Goal: Transaction & Acquisition: Purchase product/service

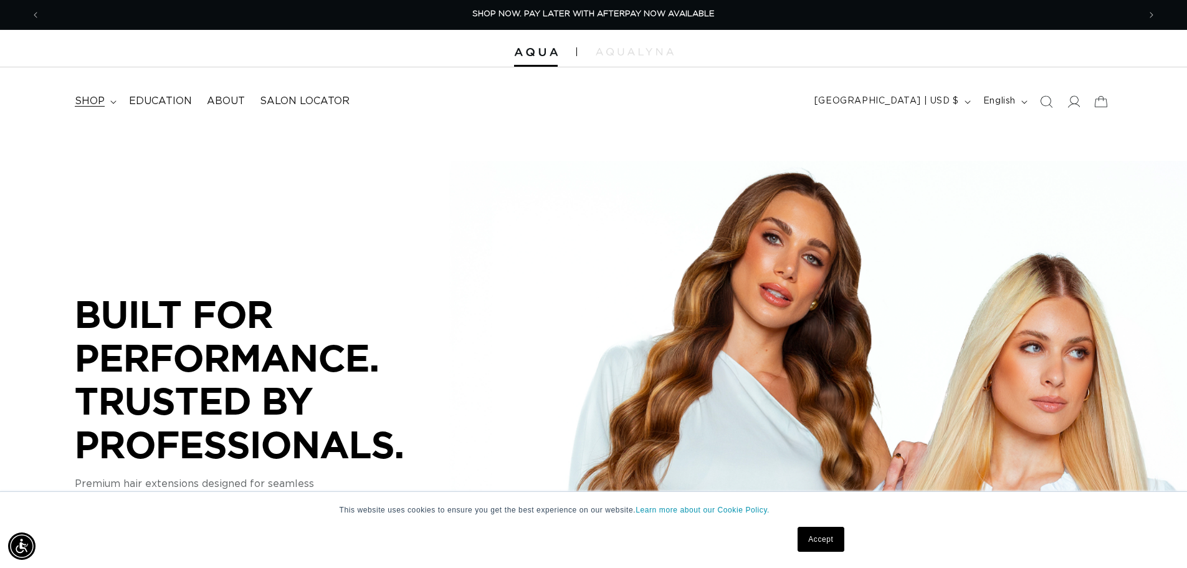
click at [85, 102] on span "shop" at bounding box center [90, 101] width 30 height 13
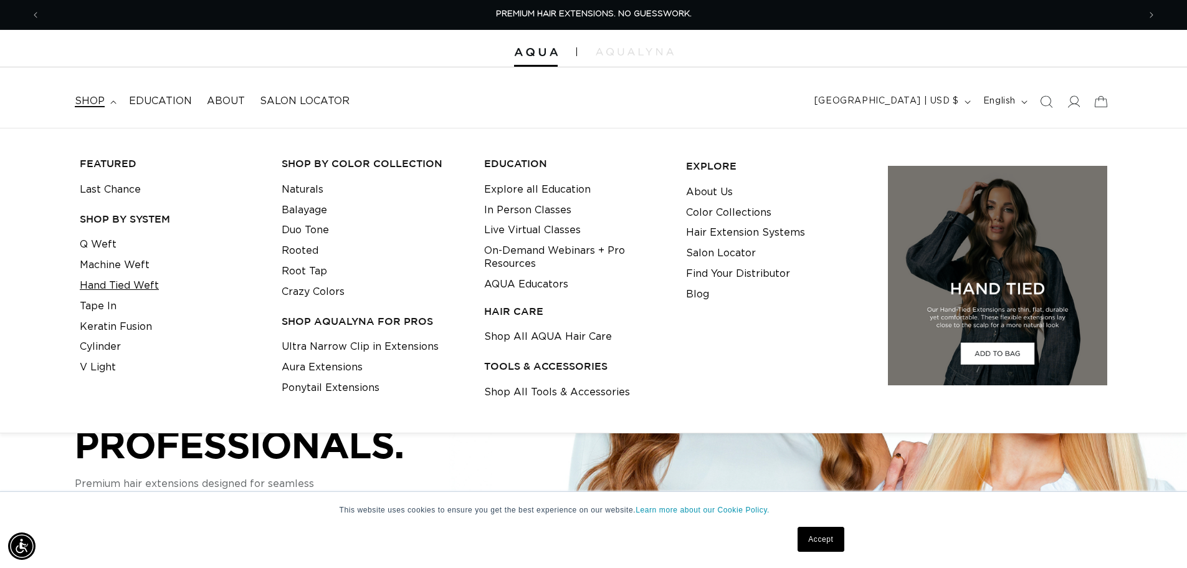
click at [133, 285] on link "Hand Tied Weft" at bounding box center [119, 285] width 79 height 21
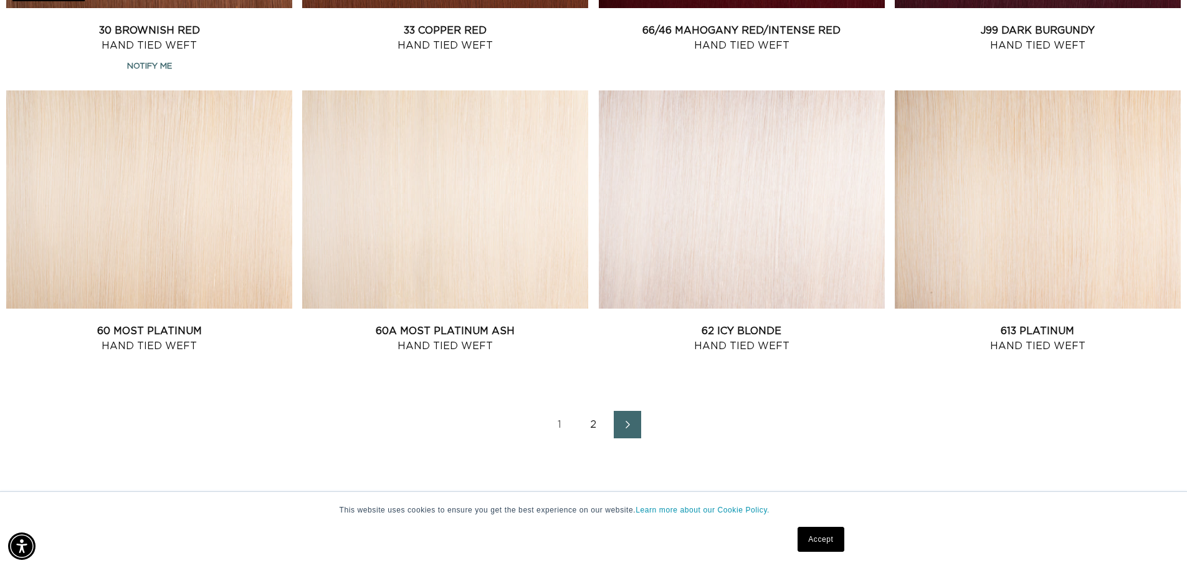
click at [591, 422] on link "2" at bounding box center [593, 424] width 27 height 27
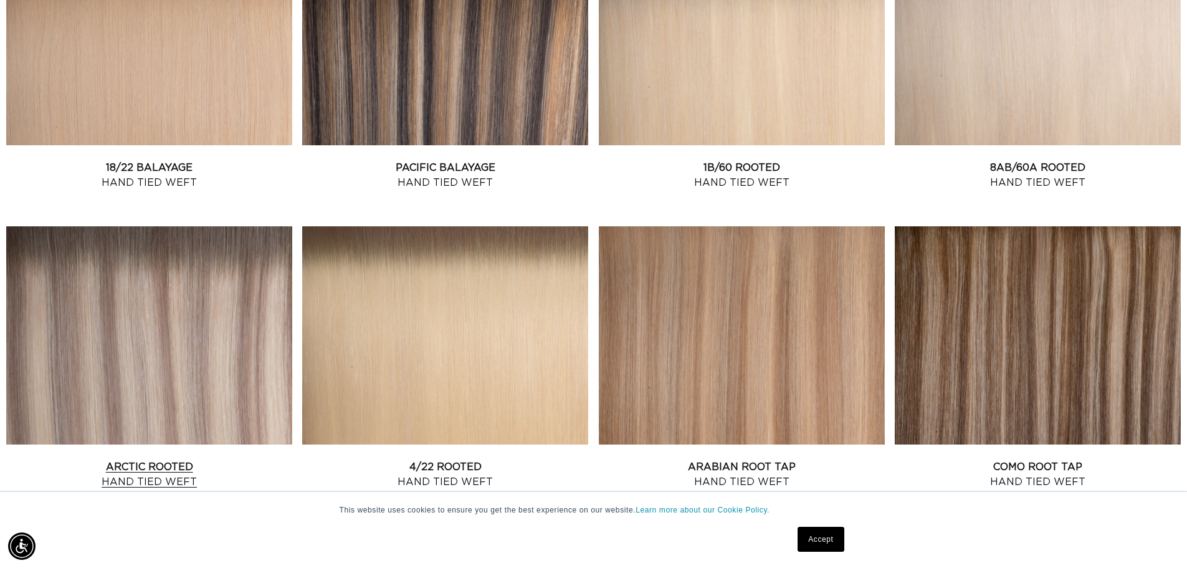
scroll to position [0, 2197]
click at [201, 459] on link "Arctic Rooted Hand Tied Weft" at bounding box center [149, 474] width 286 height 30
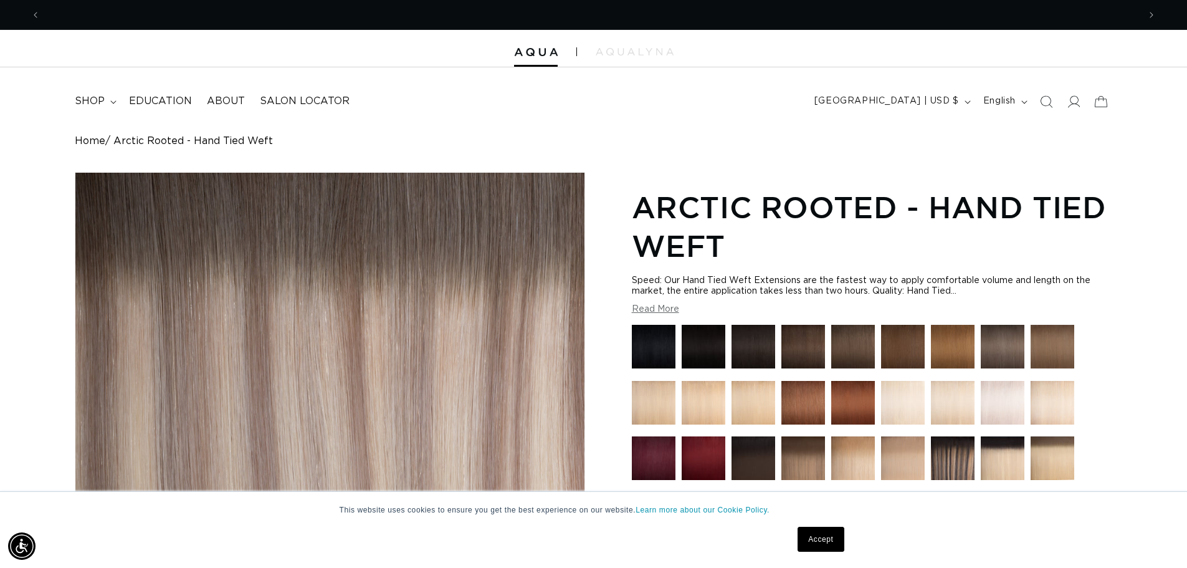
scroll to position [0, 1098]
click at [822, 537] on link "Accept" at bounding box center [820, 538] width 46 height 25
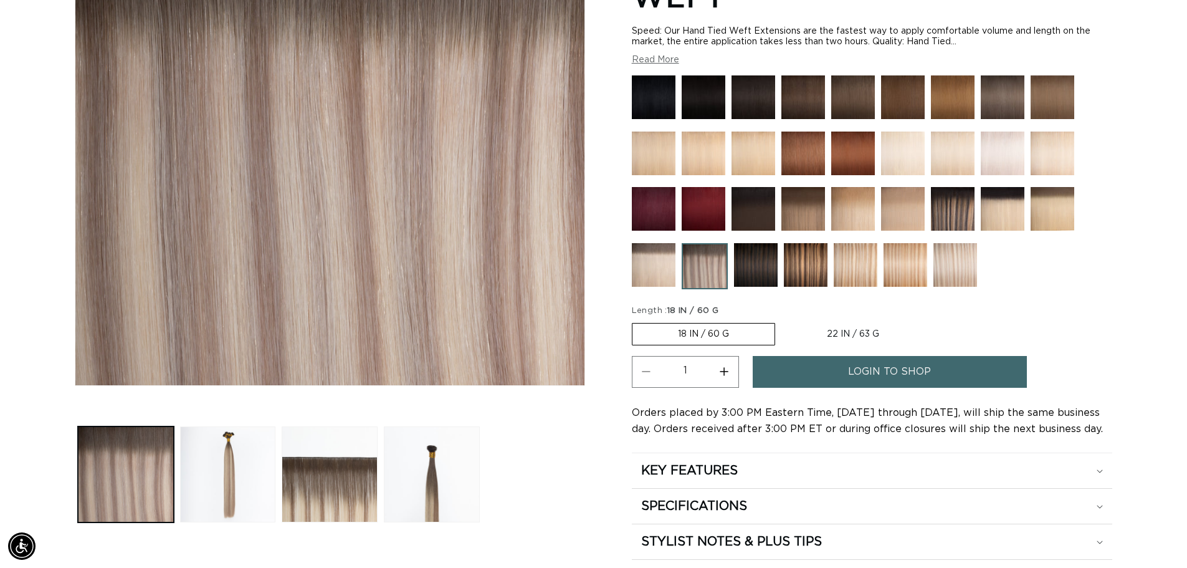
scroll to position [0, 2197]
click at [731, 331] on label "18 IN / 60 G Variant sold out or unavailable" at bounding box center [703, 334] width 143 height 22
click at [635, 321] on input "18 IN / 60 G Variant sold out or unavailable" at bounding box center [635, 320] width 1 height 1
click at [722, 331] on label "18 IN / 60 G Variant sold out or unavailable" at bounding box center [703, 334] width 143 height 22
click at [635, 321] on input "18 IN / 60 G Variant sold out or unavailable" at bounding box center [635, 320] width 1 height 1
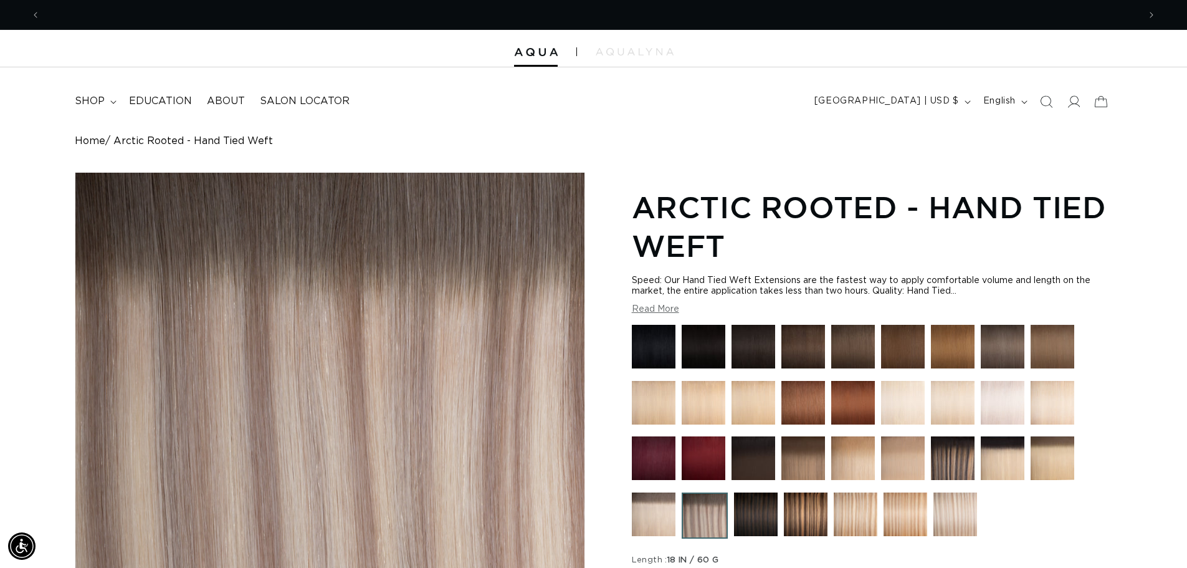
scroll to position [0, 0]
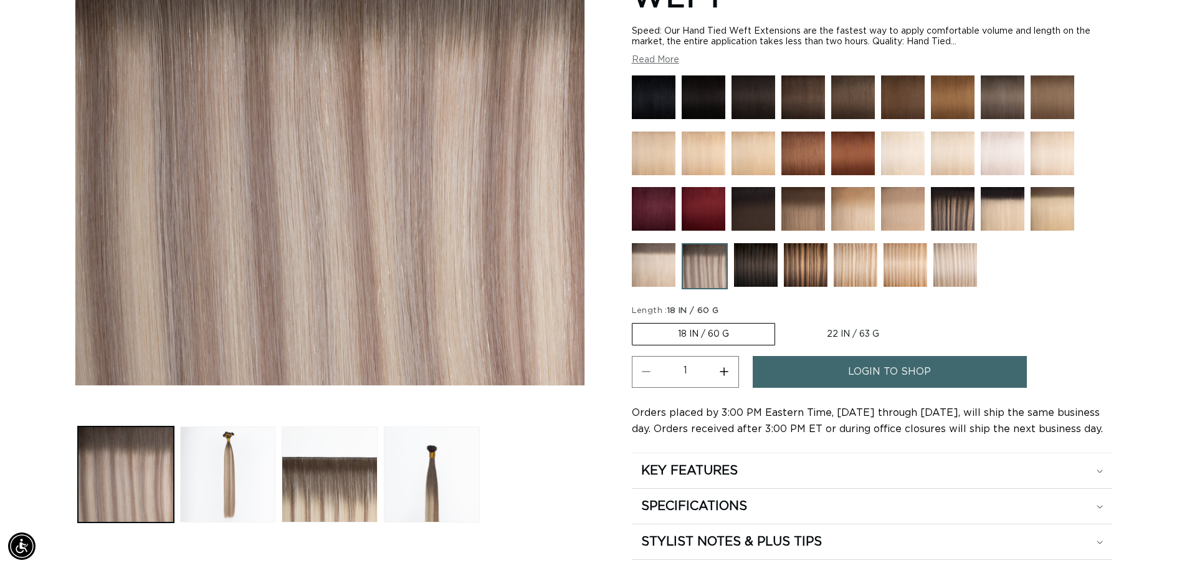
click at [710, 331] on label "18 IN / 60 G Variant sold out or unavailable" at bounding box center [703, 334] width 143 height 22
click at [635, 321] on input "18 IN / 60 G Variant sold out or unavailable" at bounding box center [635, 320] width 1 height 1
click at [853, 371] on span "login to shop" at bounding box center [889, 372] width 83 height 32
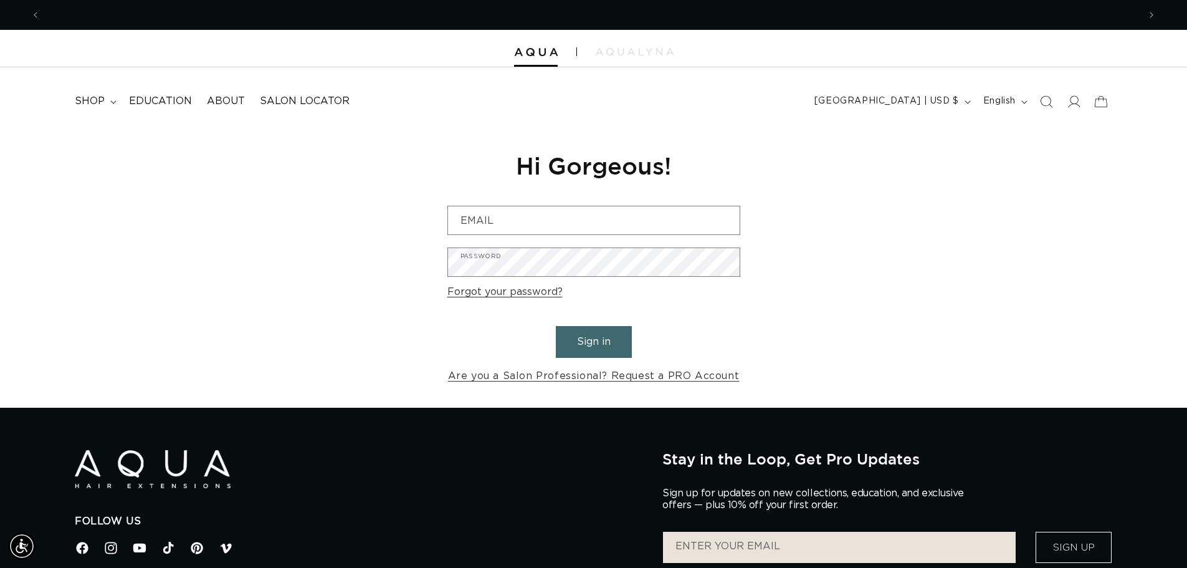
scroll to position [0, 1098]
